Goal: Task Accomplishment & Management: Manage account settings

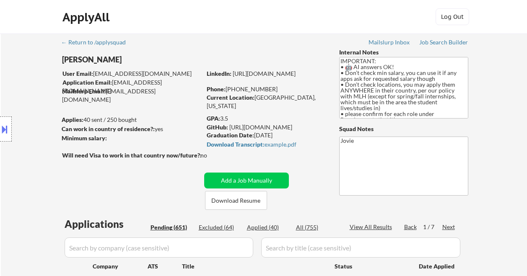
select select ""pending""
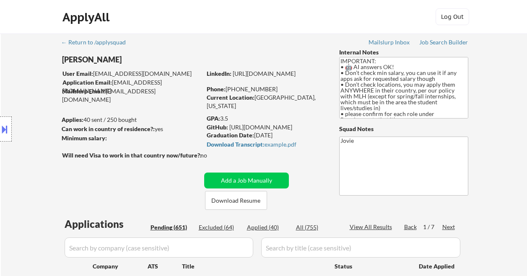
select select ""pending""
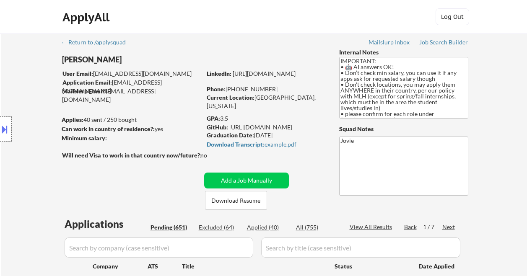
select select ""pending""
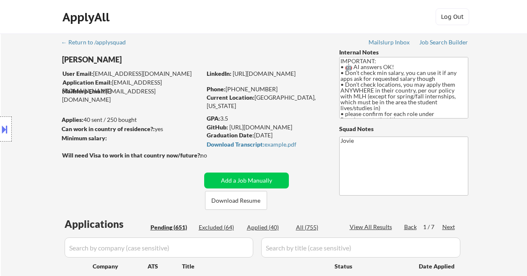
select select ""pending""
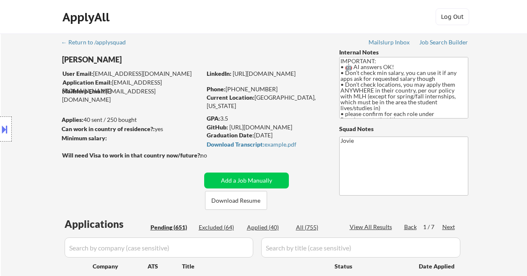
select select ""pending""
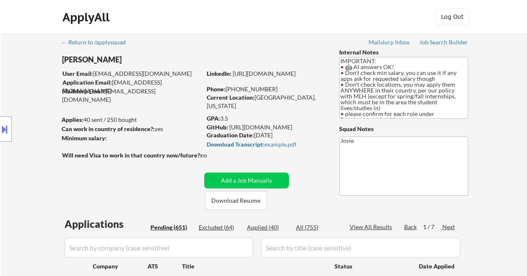
select select ""pending""
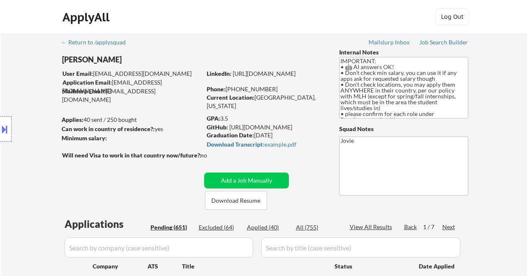
select select ""pending""
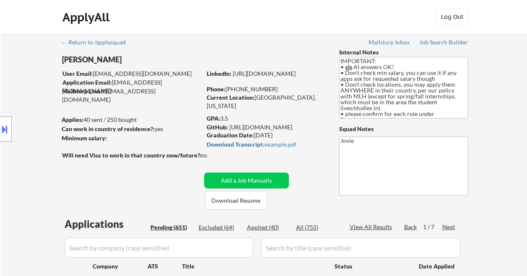
select select ""pending""
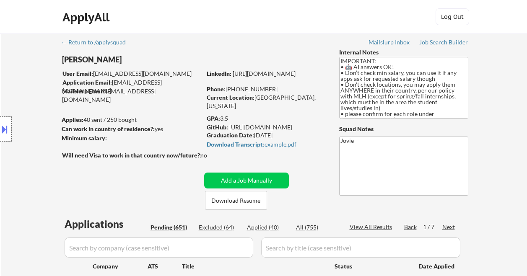
select select ""pending""
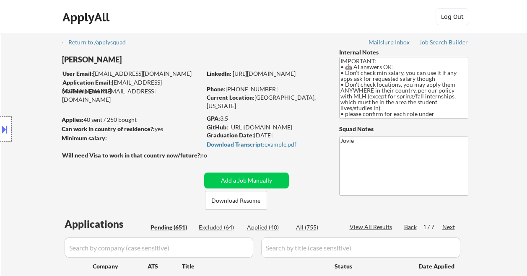
select select ""pending""
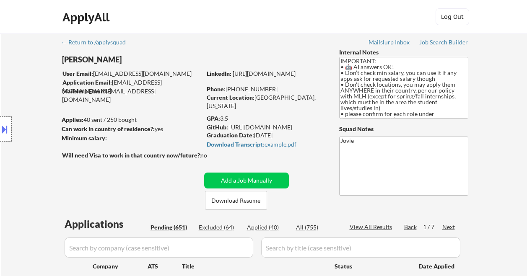
select select ""pending""
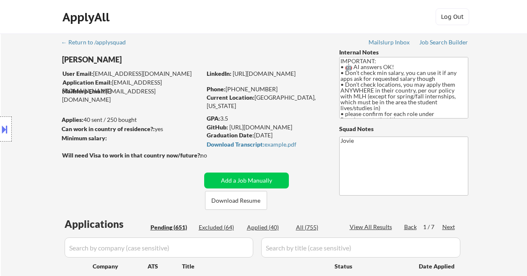
select select ""pending""
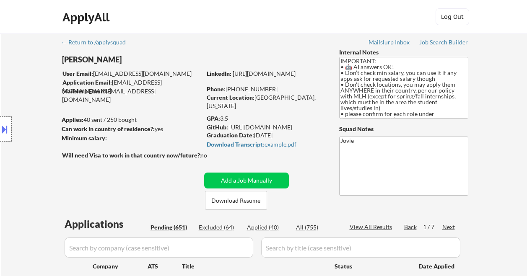
select select ""pending""
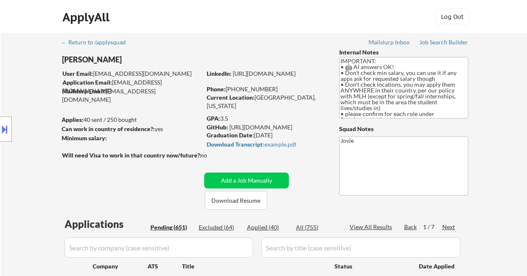
select select ""pending""
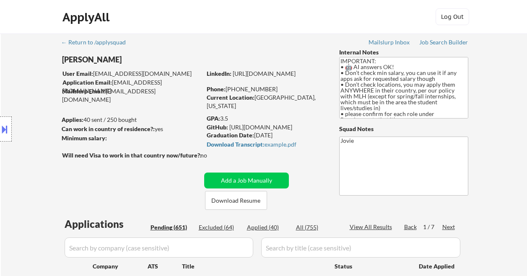
select select ""pending""
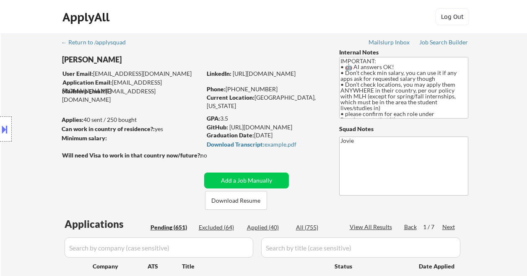
select select ""pending""
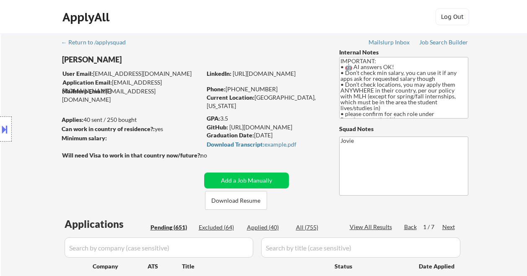
select select ""pending""
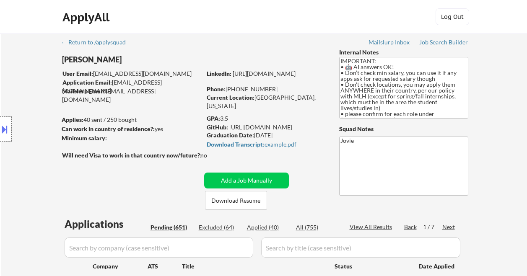
select select ""pending""
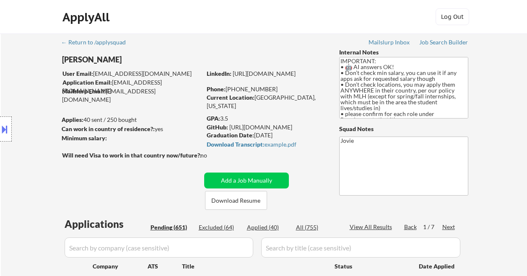
select select ""pending""
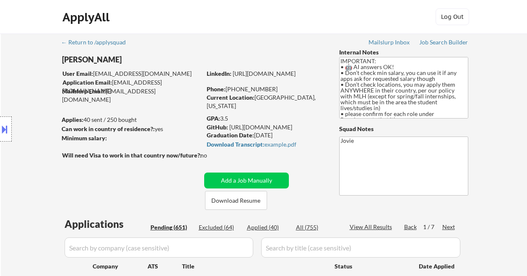
select select ""pending""
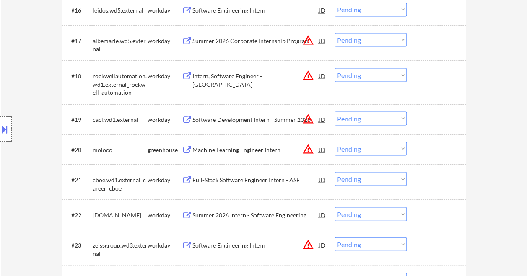
scroll to position [838, 0]
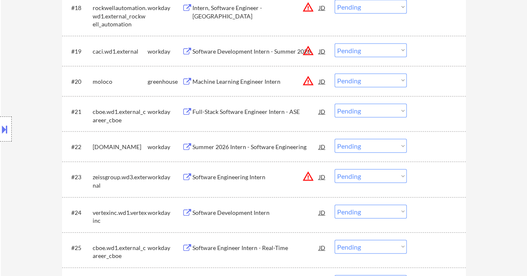
click at [220, 87] on div "Machine Learning Engineer Intern" at bounding box center [255, 81] width 127 height 15
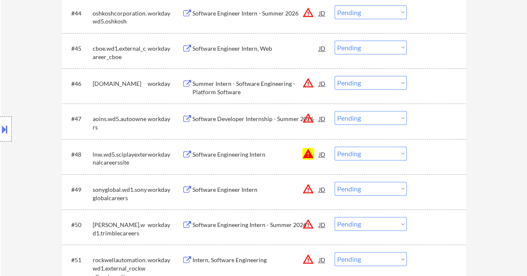
scroll to position [1844, 0]
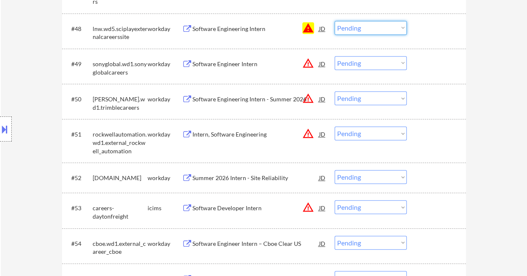
click at [341, 26] on select "Choose an option... Pending Applied Excluded (Questions) Excluded (Expired) Exc…" at bounding box center [370, 28] width 72 height 14
click at [334, 21] on select "Choose an option... Pending Applied Excluded (Questions) Excluded (Expired) Exc…" at bounding box center [370, 28] width 72 height 14
select select ""pending""
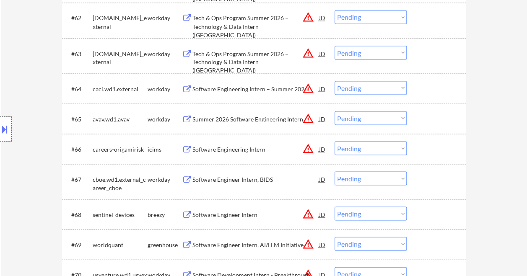
scroll to position [2473, 0]
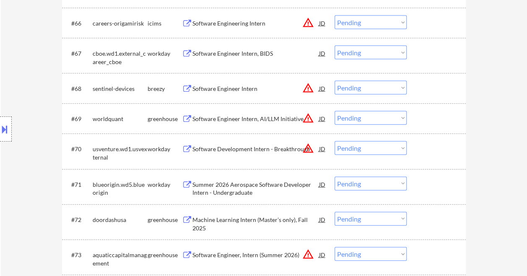
click at [235, 117] on div "Software Engineer Intern, AI/LLM Initiative" at bounding box center [255, 119] width 127 height 8
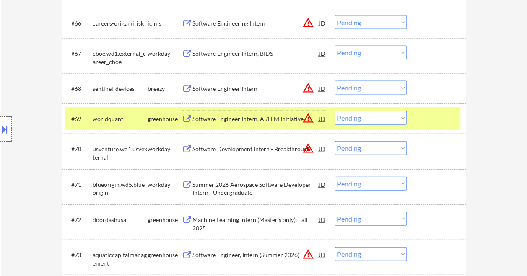
click at [241, 176] on div "#71 blueorigin.wd5.blueorigin workday Summer 2026 Aerospace Software Developer …" at bounding box center [263, 187] width 396 height 28
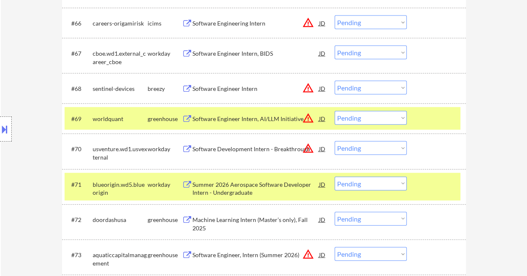
click at [246, 185] on div "Summer 2026 Aerospace Software Developer Intern - Undergraduate" at bounding box center [255, 189] width 127 height 16
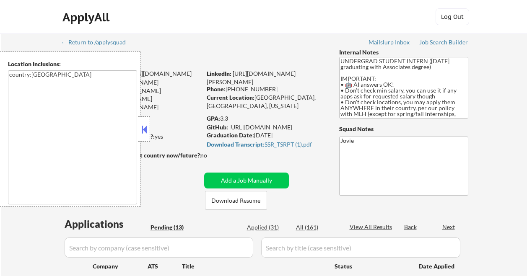
select select ""pending""
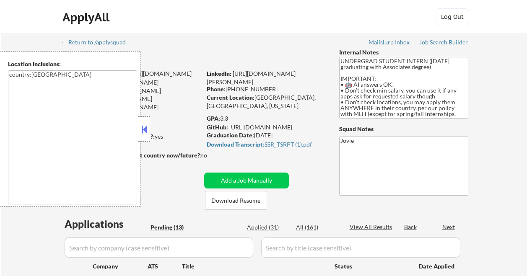
select select ""pending""
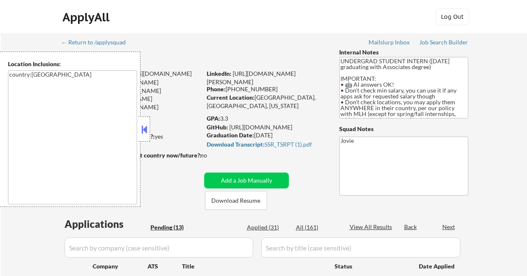
select select ""pending""
drag, startPoint x: 255, startPoint y: 97, endPoint x: 286, endPoint y: 99, distance: 31.1
click at [287, 99] on div "Current Location: Queens, NY, New York" at bounding box center [266, 101] width 119 height 16
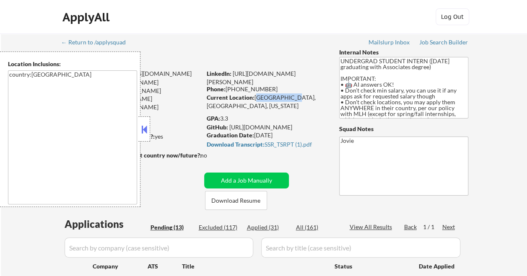
drag, startPoint x: 286, startPoint y: 99, endPoint x: 282, endPoint y: 100, distance: 4.7
copy div "Queens, NY,"
click at [142, 124] on button at bounding box center [144, 129] width 9 height 13
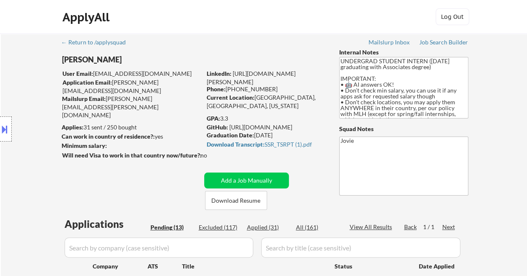
drag, startPoint x: 61, startPoint y: 59, endPoint x: 69, endPoint y: 59, distance: 7.5
click at [69, 59] on div "Location Inclusions: country:US" at bounding box center [75, 129] width 150 height 155
click at [80, 59] on div "Location Inclusions: country:US" at bounding box center [75, 129] width 150 height 155
drag, startPoint x: 254, startPoint y: 100, endPoint x: 286, endPoint y: 96, distance: 32.4
click at [286, 96] on div "Current Location: Queens, NY, New York" at bounding box center [266, 101] width 119 height 16
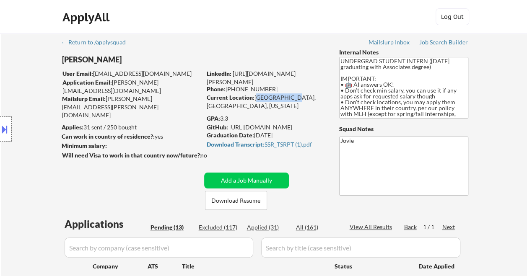
drag, startPoint x: 286, startPoint y: 96, endPoint x: 278, endPoint y: 96, distance: 8.0
copy div "Queens, NY,"
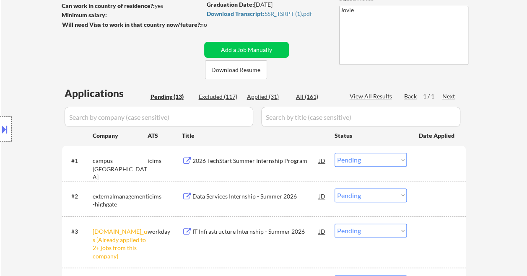
scroll to position [84, 0]
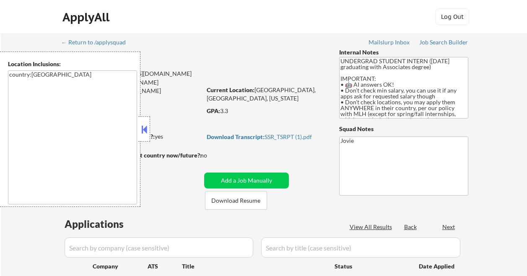
select select ""pending""
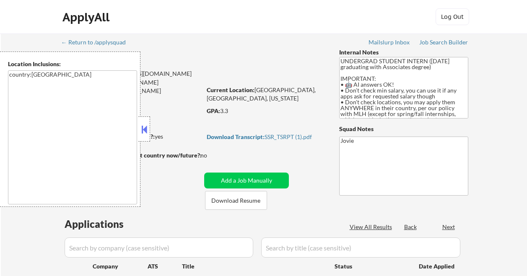
select select ""pending""
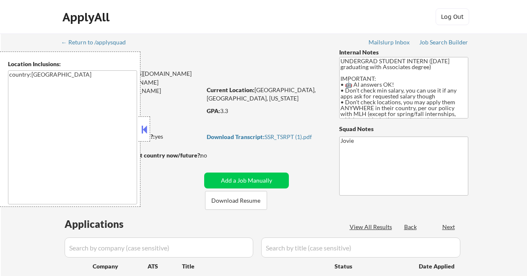
select select ""pending""
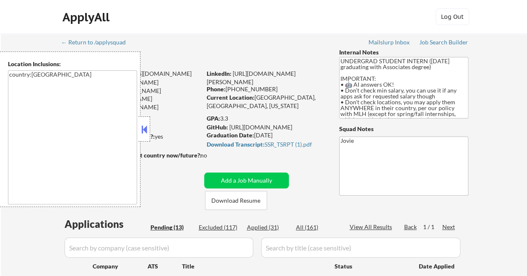
click at [143, 128] on button at bounding box center [144, 129] width 9 height 13
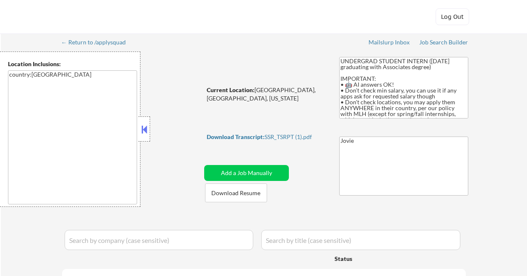
select select ""pending""
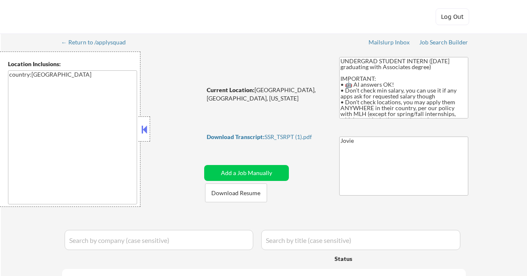
select select ""pending""
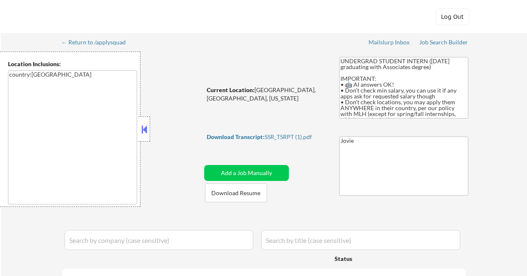
select select ""pending""
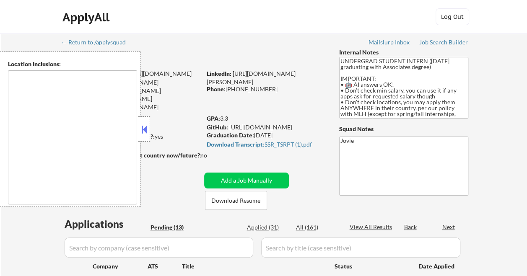
select select ""pending""
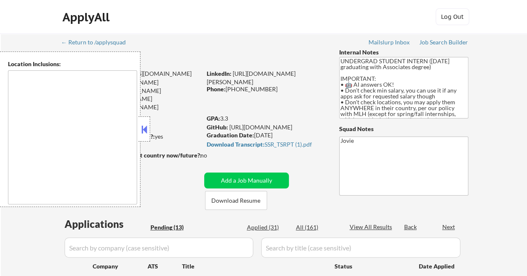
select select ""pending""
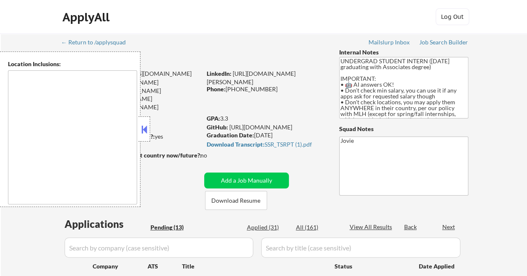
select select ""pending""
type textarea "country:[GEOGRAPHIC_DATA]"
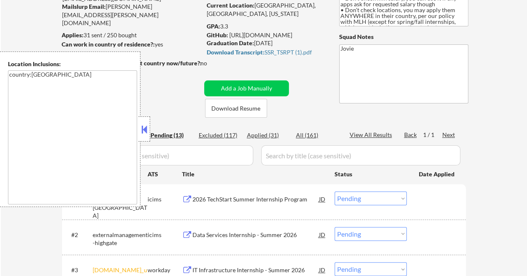
scroll to position [126, 0]
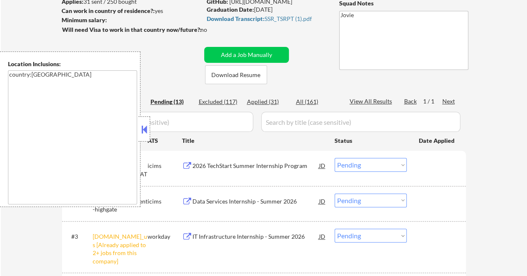
click at [138, 123] on div "Location Inclusions: country:[GEOGRAPHIC_DATA]" at bounding box center [70, 129] width 140 height 155
click at [145, 127] on button at bounding box center [144, 129] width 9 height 13
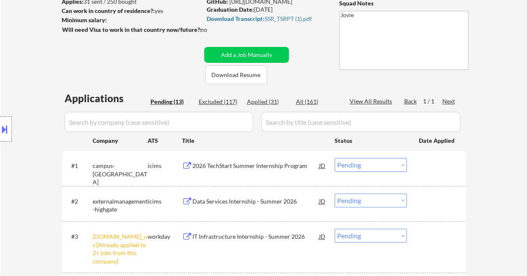
click at [254, 167] on div "2026 TechStart Summer Internship Program" at bounding box center [255, 166] width 127 height 8
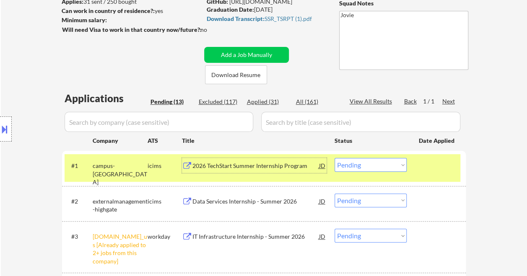
click at [277, 205] on div "Data Services Internship - Summer 2026" at bounding box center [255, 201] width 127 height 15
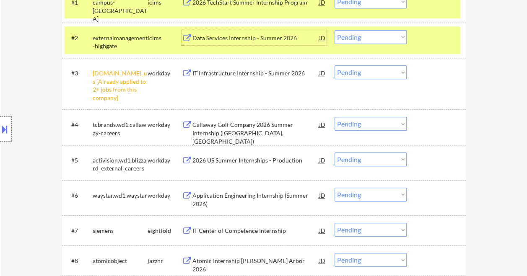
scroll to position [293, 0]
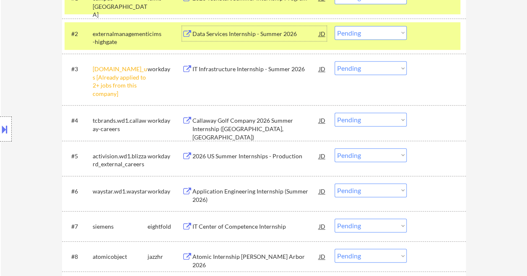
click at [261, 118] on div "Callaway Golf Company 2026 Summer Internship ([GEOGRAPHIC_DATA], [GEOGRAPHIC_DA…" at bounding box center [255, 129] width 127 height 25
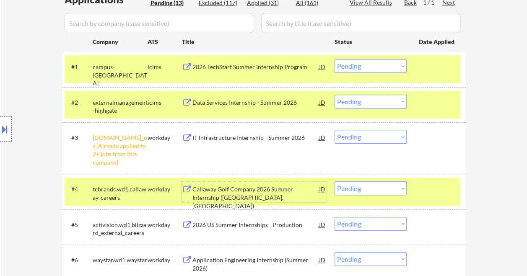
scroll to position [210, 0]
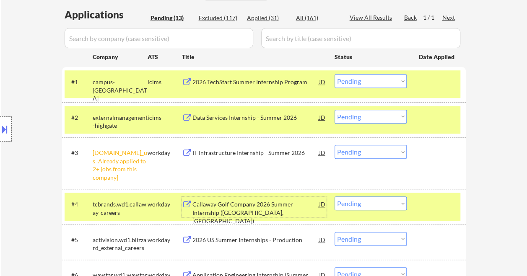
click at [247, 78] on div "2026 TechStart Summer Internship Program" at bounding box center [255, 82] width 127 height 8
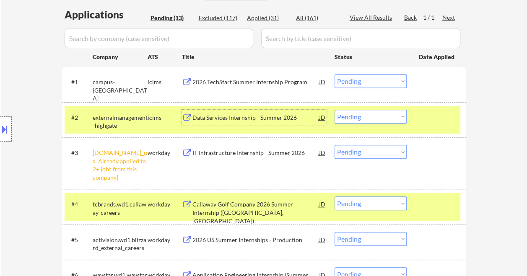
click at [254, 116] on div "Data Services Internship - Summer 2026" at bounding box center [255, 118] width 127 height 8
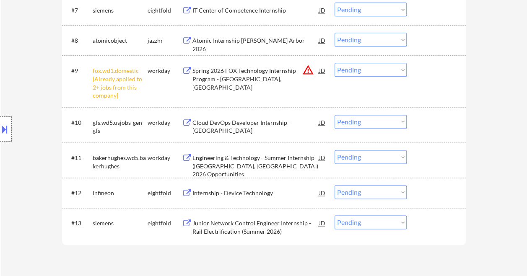
scroll to position [461, 0]
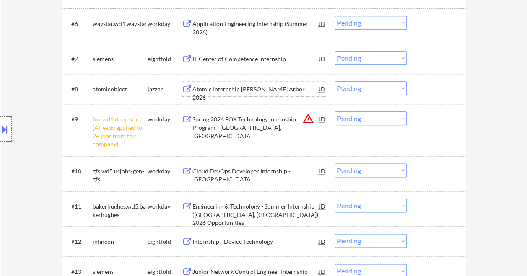
click at [234, 95] on div "Atomic Internship [PERSON_NAME] Arbor 2026" at bounding box center [255, 88] width 127 height 15
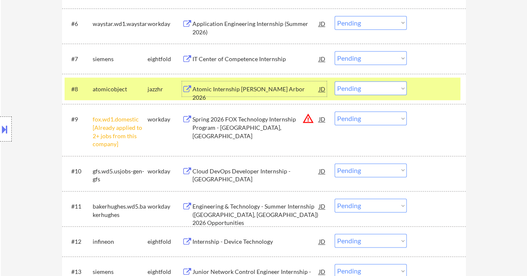
click at [291, 167] on div "Cloud DevOps Developer Internship - [GEOGRAPHIC_DATA]" at bounding box center [255, 175] width 127 height 16
